Goal: Task Accomplishment & Management: Use online tool/utility

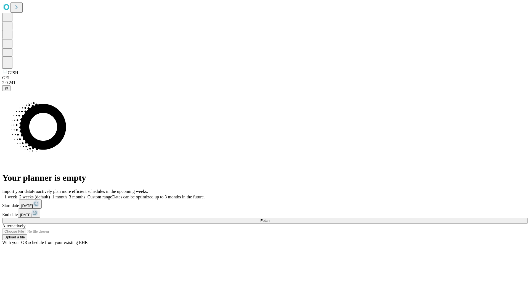
click at [269, 218] on span "Fetch" at bounding box center [264, 220] width 9 height 4
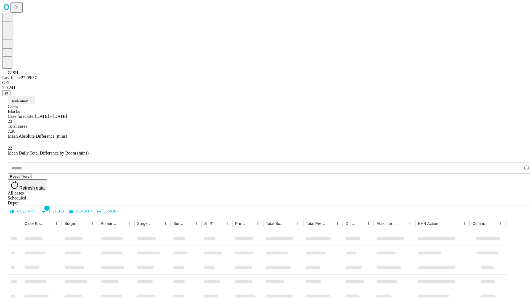
click at [515, 201] on div "Depot" at bounding box center [270, 203] width 525 height 5
